Goal: Transaction & Acquisition: Purchase product/service

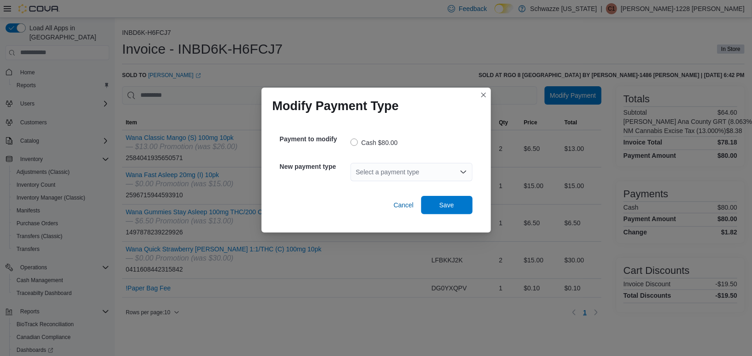
click at [400, 179] on div "Select a payment type" at bounding box center [412, 172] width 122 height 18
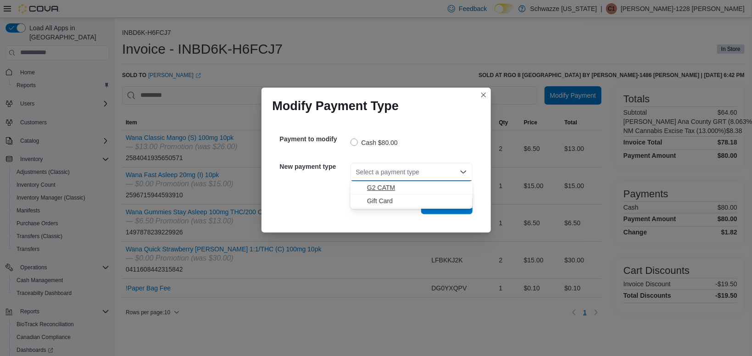
click at [380, 189] on span "G2 CATM" at bounding box center [417, 187] width 100 height 9
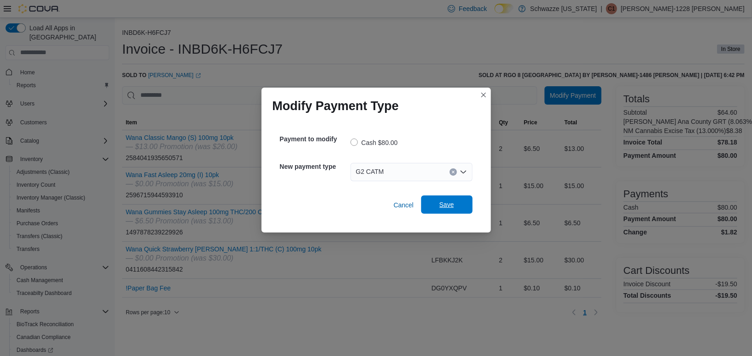
click at [445, 204] on span "Save" at bounding box center [447, 204] width 15 height 9
